Goal: Task Accomplishment & Management: Complete application form

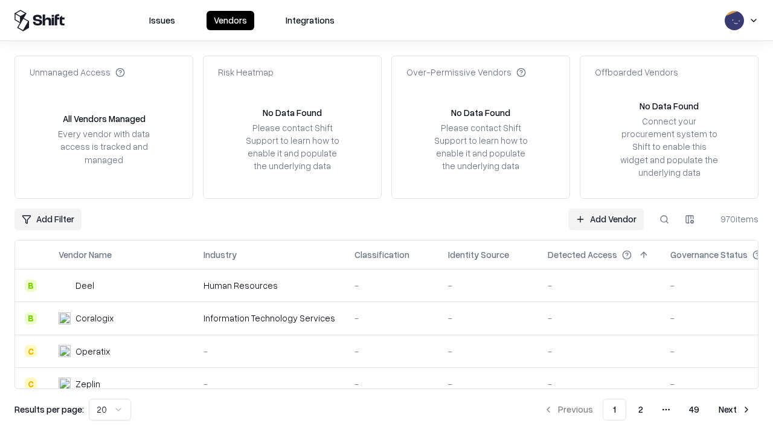
click at [606, 219] on link "Add Vendor" at bounding box center [606, 219] width 76 height 22
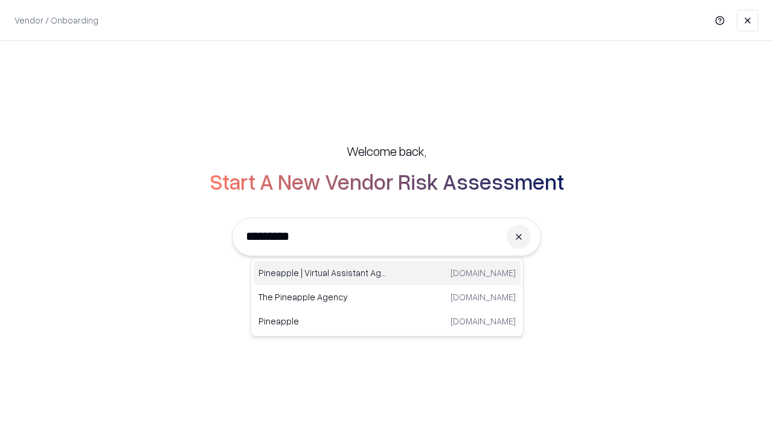
click at [387, 273] on div "Pineapple | Virtual Assistant Agency [DOMAIN_NAME]" at bounding box center [387, 273] width 267 height 24
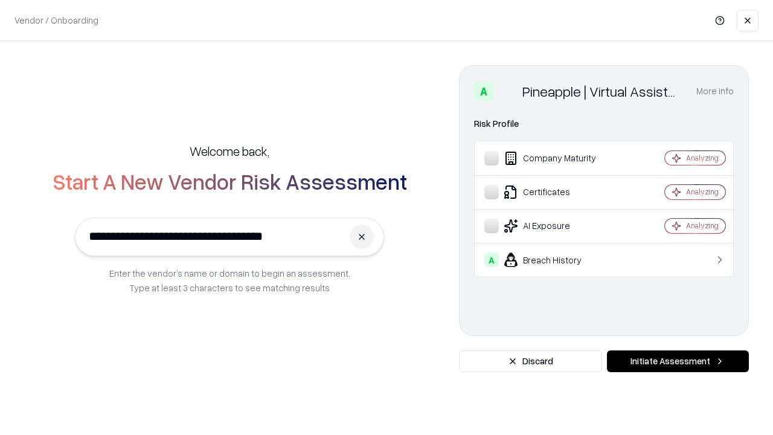
type input "**********"
click at [678, 361] on button "Initiate Assessment" at bounding box center [678, 361] width 142 height 22
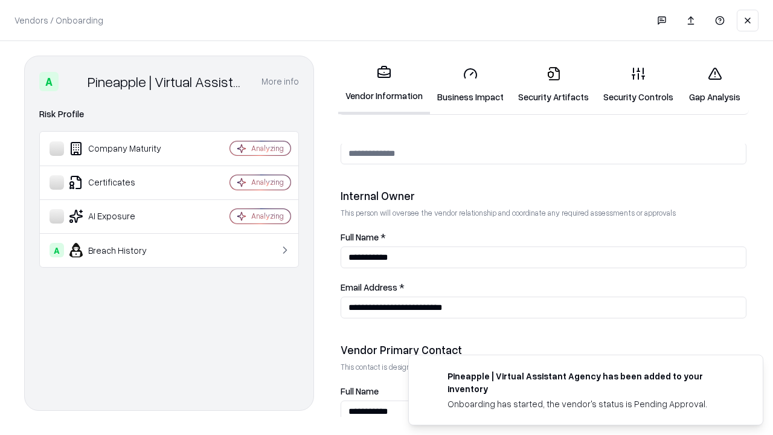
scroll to position [626, 0]
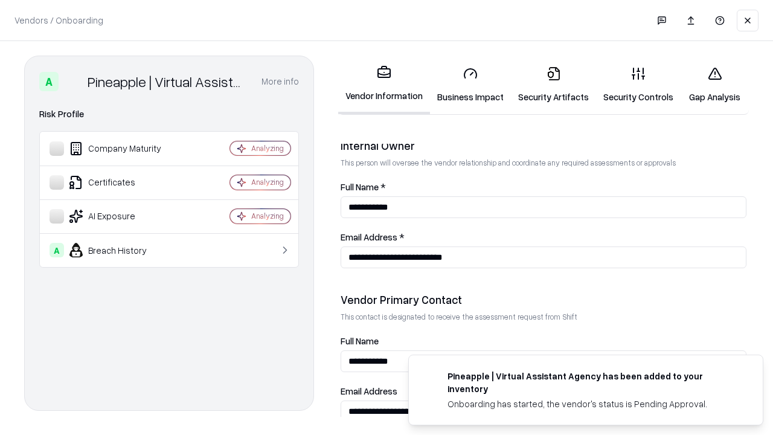
click at [553, 85] on link "Security Artifacts" at bounding box center [553, 85] width 85 height 56
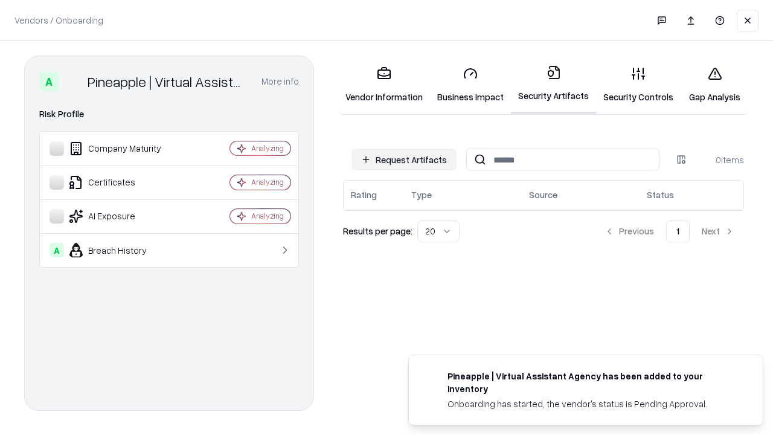
click at [404, 159] on button "Request Artifacts" at bounding box center [404, 160] width 105 height 22
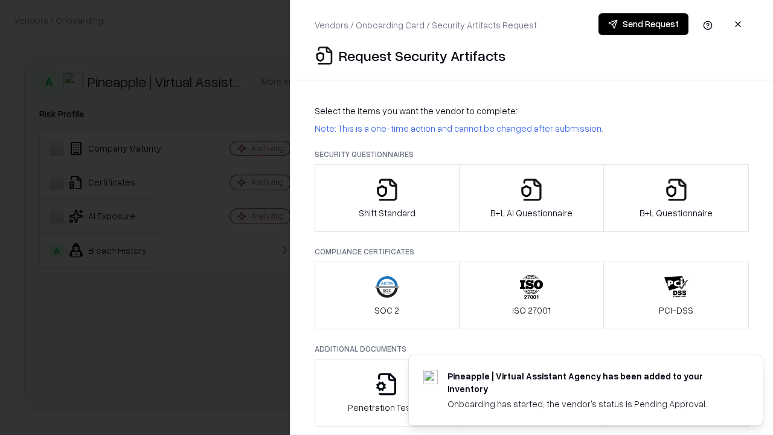
click at [676, 198] on icon "button" at bounding box center [677, 190] width 24 height 24
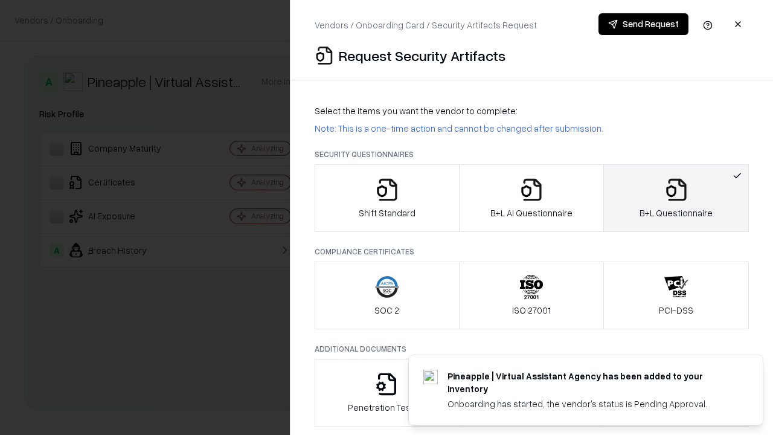
click at [531, 198] on icon "button" at bounding box center [532, 190] width 24 height 24
click at [643, 24] on button "Send Request" at bounding box center [644, 24] width 90 height 22
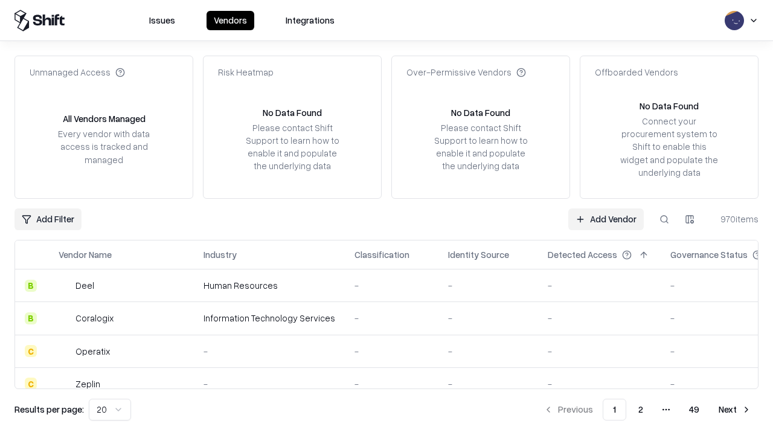
click at [665, 219] on button at bounding box center [665, 219] width 22 height 22
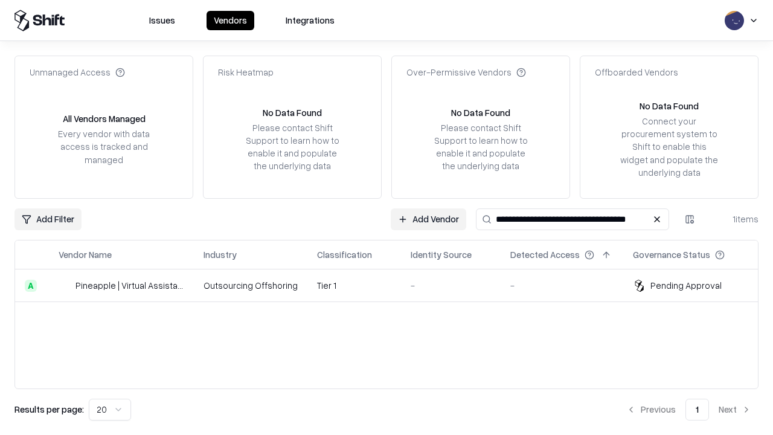
type input "**********"
click at [394, 285] on td "Tier 1" at bounding box center [355, 285] width 94 height 33
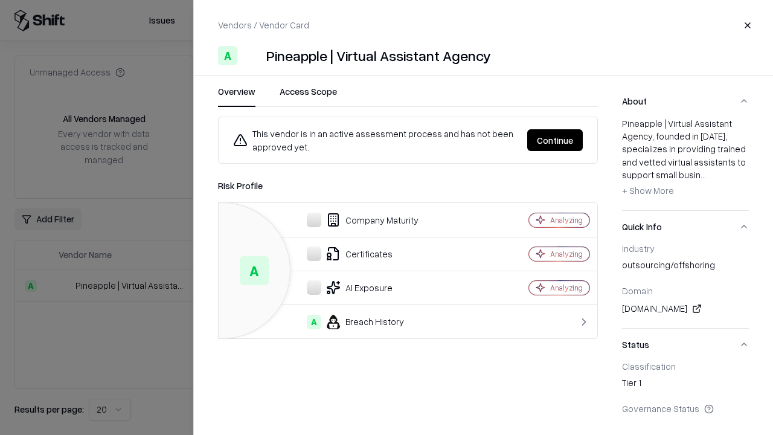
click at [555, 140] on button "Continue" at bounding box center [555, 140] width 56 height 22
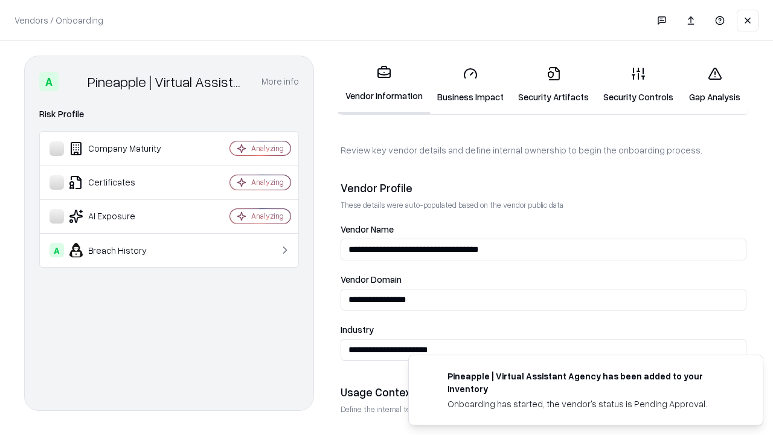
click at [553, 85] on link "Security Artifacts" at bounding box center [553, 85] width 85 height 56
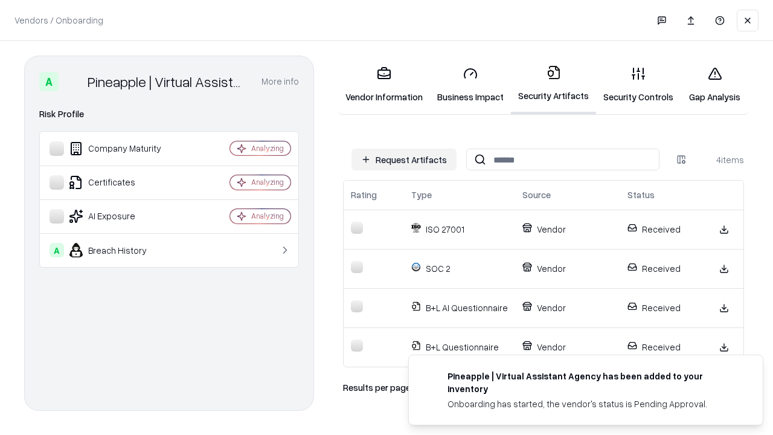
click at [715, 85] on link "Gap Analysis" at bounding box center [715, 85] width 68 height 56
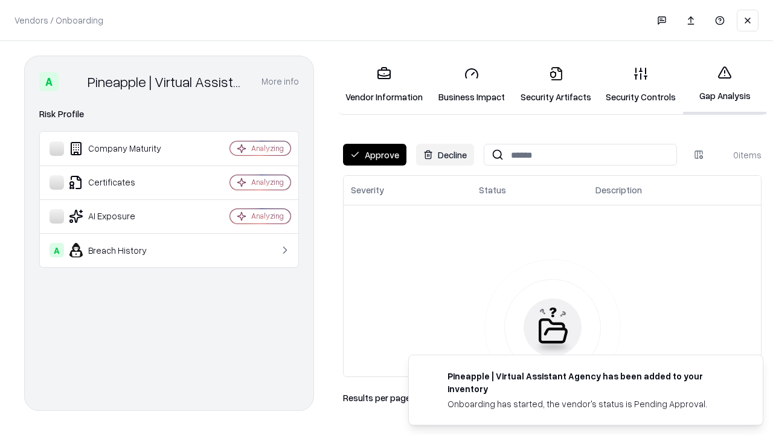
click at [375, 155] on button "Approve" at bounding box center [374, 155] width 63 height 22
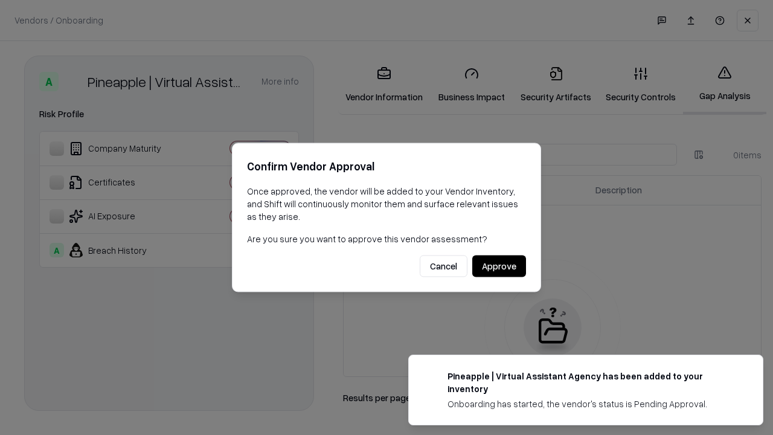
click at [499, 266] on button "Approve" at bounding box center [499, 267] width 54 height 22
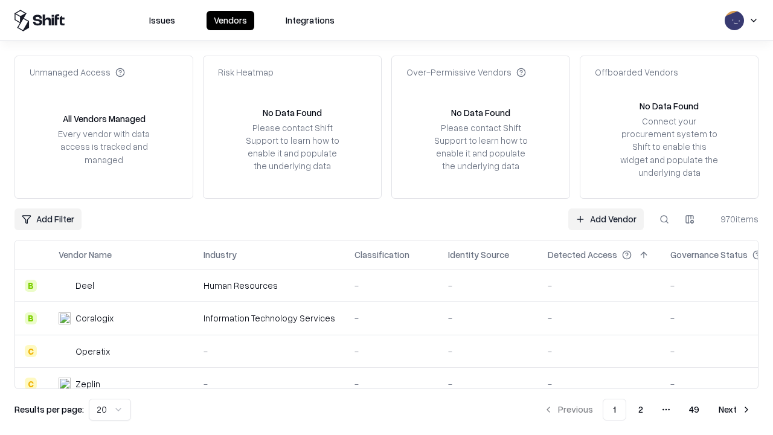
type input "**********"
click at [606, 219] on link "Add Vendor" at bounding box center [606, 219] width 76 height 22
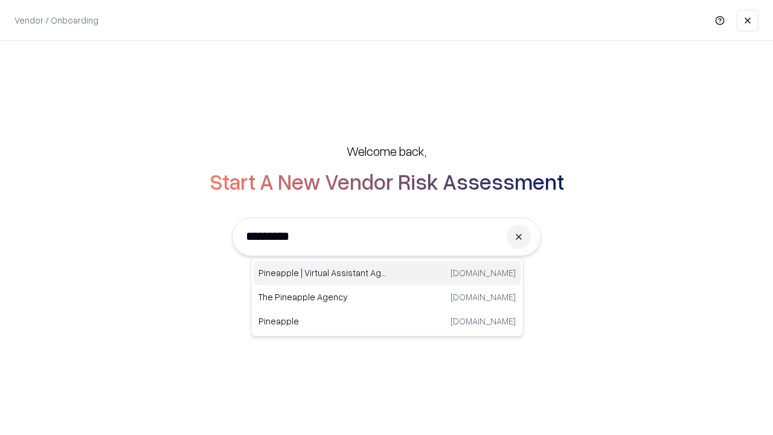
click at [387, 273] on div "Pineapple | Virtual Assistant Agency [DOMAIN_NAME]" at bounding box center [387, 273] width 267 height 24
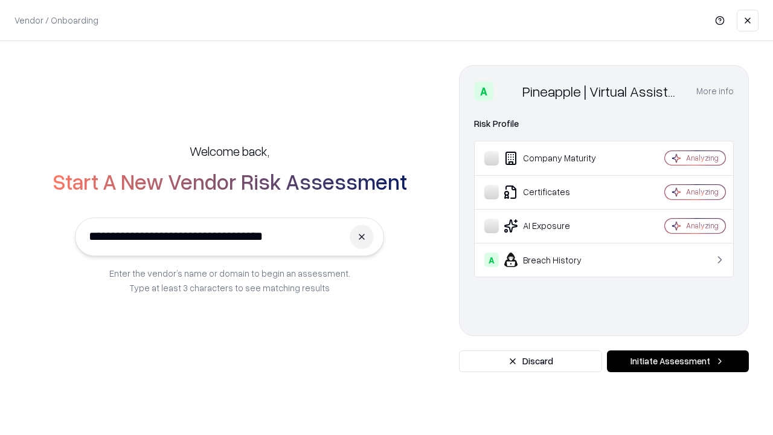
type input "**********"
click at [678, 361] on button "Initiate Assessment" at bounding box center [678, 361] width 142 height 22
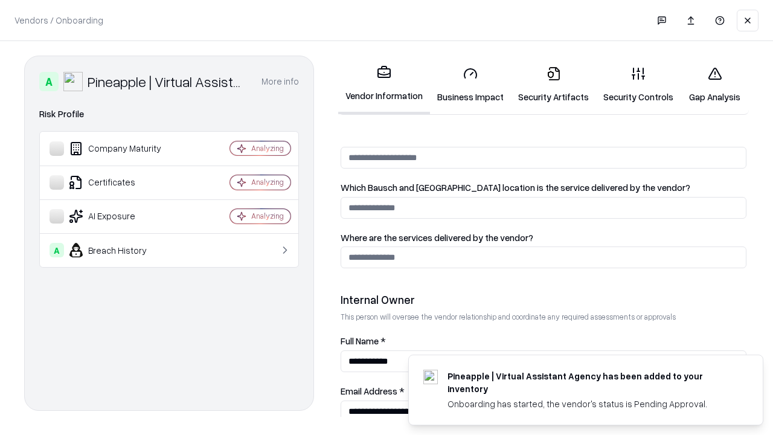
scroll to position [626, 0]
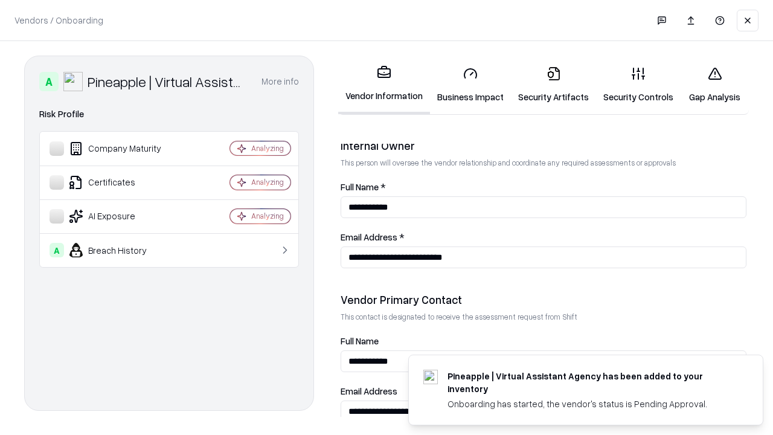
click at [715, 85] on link "Gap Analysis" at bounding box center [715, 85] width 68 height 56
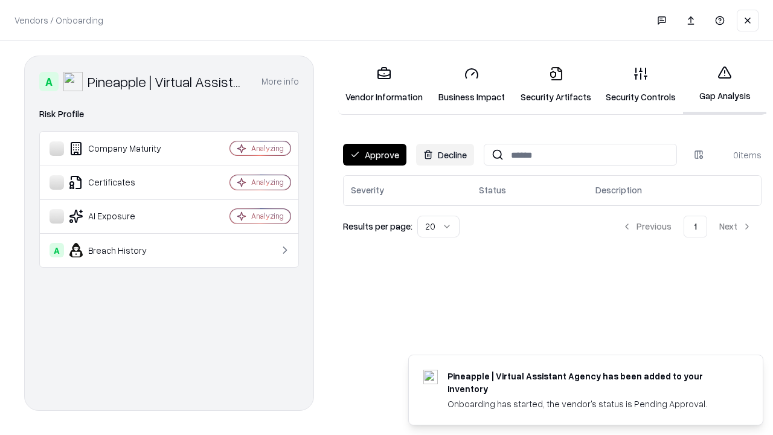
click at [375, 155] on button "Approve" at bounding box center [374, 155] width 63 height 22
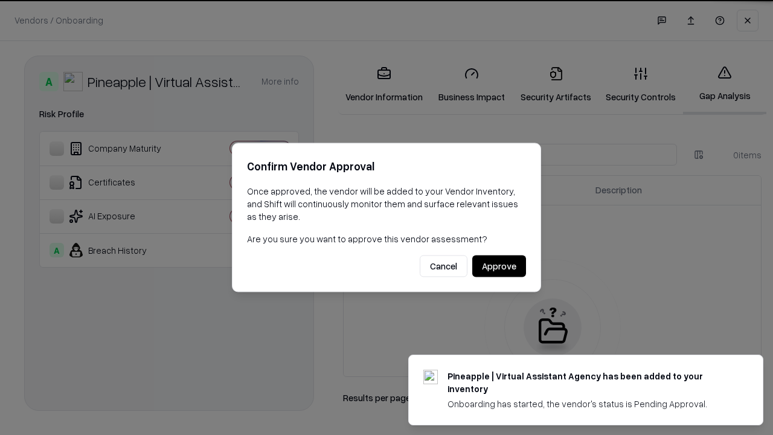
click at [499, 266] on button "Approve" at bounding box center [499, 267] width 54 height 22
